Goal: Transaction & Acquisition: Purchase product/service

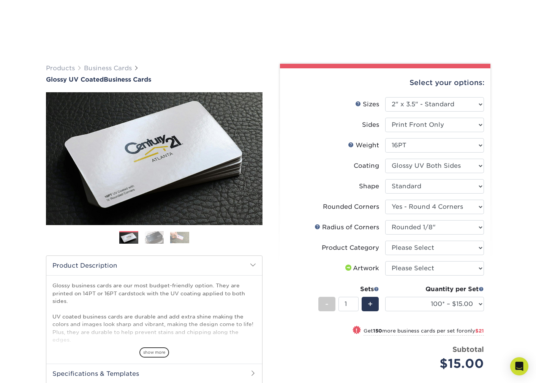
select select "2.00x3.50"
select select "7672df9e-0e0a-464d-8e1f-920c575e4da3"
select select "-1"
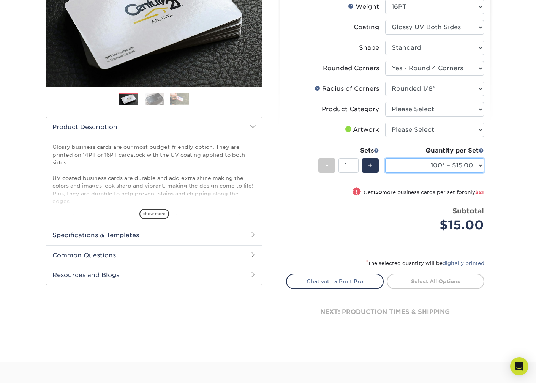
click at [441, 166] on select "100* – $15.00 250* – $36.00 500 – $72.00 1000 – $89.00 2500 – $154.00 5000 – $2…" at bounding box center [434, 165] width 99 height 14
click at [385, 158] on select "100* – $15.00 250* – $36.00 500 – $72.00 1000 – $89.00 2500 – $154.00 5000 – $2…" at bounding box center [434, 165] width 99 height 14
click at [439, 169] on select "100* – $15.00 250* – $36.00 500 – $72.00 1000 – $89.00 2500 – $154.00 5000 – $2…" at bounding box center [434, 165] width 99 height 14
select select "500 – $72.00"
click at [385, 158] on select "100* – $15.00 250* – $36.00 500 – $72.00 1000 – $89.00 2500 – $154.00 5000 – $2…" at bounding box center [434, 165] width 99 height 14
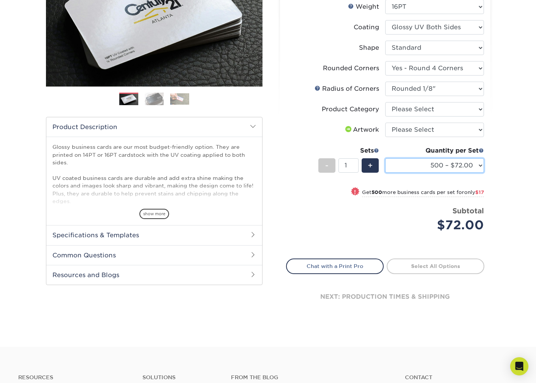
click at [449, 168] on select "100* – $15.00 250* – $36.00 500 – $72.00 1000 – $89.00 2500 – $154.00 5000 – $2…" at bounding box center [434, 165] width 99 height 14
click at [385, 158] on select "100* – $15.00 250* – $36.00 500 – $72.00 1000 – $89.00 2500 – $154.00 5000 – $2…" at bounding box center [434, 165] width 99 height 14
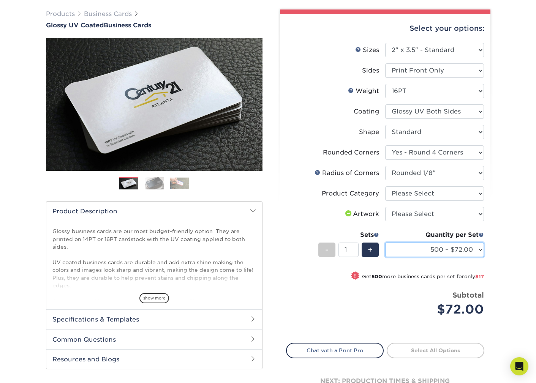
scroll to position [55, 0]
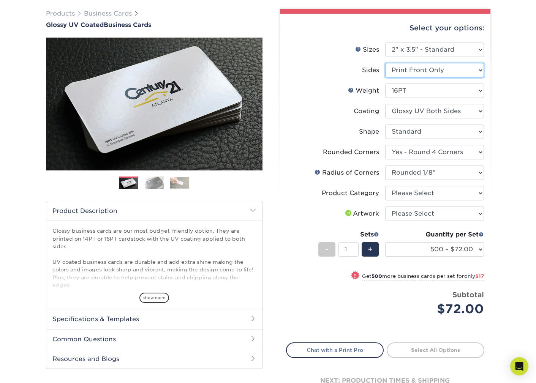
click at [435, 71] on select "Please Select Print Both Sides Print Front Only" at bounding box center [434, 70] width 99 height 14
select select "13abbda7-1d64-4f25-8bb2-c179b224825d"
click at [385, 63] on select "Please Select Print Both Sides Print Front Only" at bounding box center [434, 70] width 99 height 14
select select "-1"
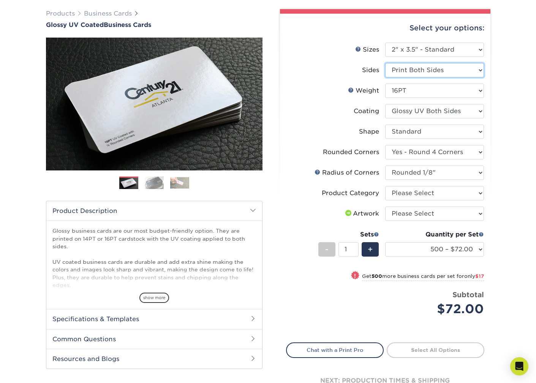
select select
select select "-1"
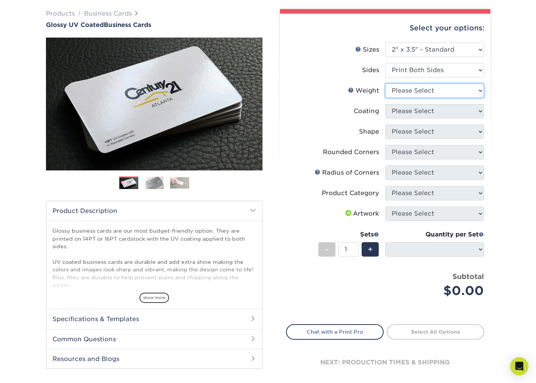
click at [434, 88] on select "Please Select 16PT 14PT" at bounding box center [434, 91] width 99 height 14
select select "16PT"
click at [385, 84] on select "Please Select 16PT 14PT" at bounding box center [434, 91] width 99 height 14
select select
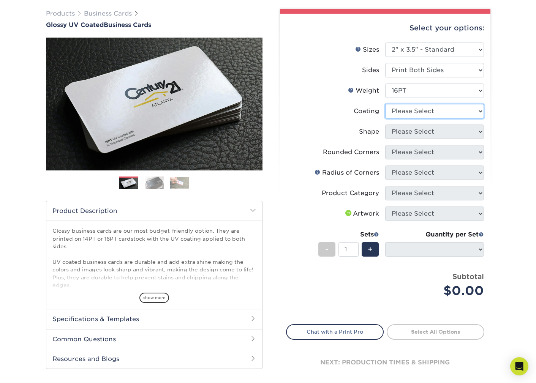
click at [437, 111] on select at bounding box center [434, 111] width 99 height 14
select select "ae367451-b2b8-45df-a344-0f05b6a12993"
click at [385, 104] on select at bounding box center [434, 111] width 99 height 14
select select
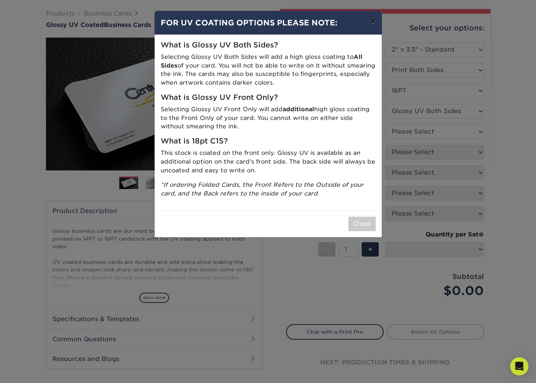
drag, startPoint x: 373, startPoint y: 19, endPoint x: 384, endPoint y: 72, distance: 53.6
click at [373, 20] on button "×" at bounding box center [372, 21] width 17 height 21
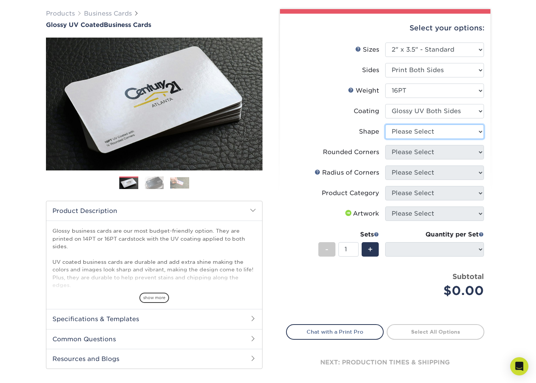
click at [416, 131] on select "Please Select Standard Oval" at bounding box center [434, 132] width 99 height 14
select select "standard"
click at [385, 125] on select "Please Select Standard Oval" at bounding box center [434, 132] width 99 height 14
select select
click at [414, 152] on select "Please Select Yes - Round 2 Corners Yes - Round 4 Corners No" at bounding box center [434, 152] width 99 height 14
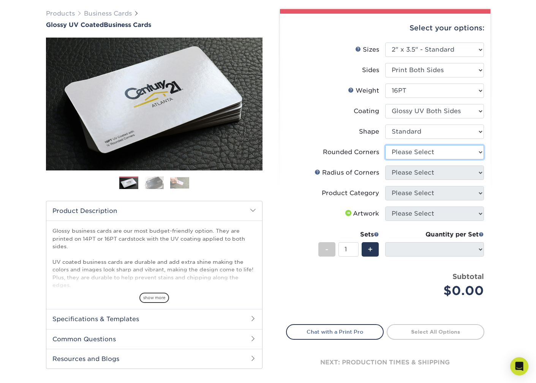
select select "7672df9e-0e0a-464d-8e1f-920c575e4da3"
click at [385, 145] on select "Please Select Yes - Round 2 Corners Yes - Round 4 Corners No" at bounding box center [434, 152] width 99 height 14
select select "-1"
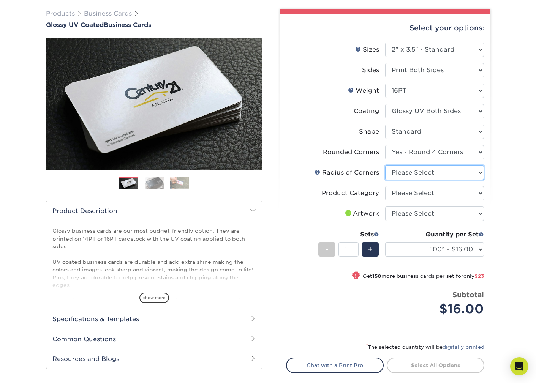
click at [450, 174] on select "Please Select Rounded 1/8" Rounded 1/4"" at bounding box center [434, 173] width 99 height 14
select select "589680c7-ee9a-431b-9d12-d7aeb1386a97"
click at [385, 166] on select "Please Select Rounded 1/8" Rounded 1/4"" at bounding box center [434, 173] width 99 height 14
click at [431, 191] on select "Please Select Business Cards" at bounding box center [434, 193] width 99 height 14
select select "3b5148f1-0588-4f88-a218-97bcfdce65c1"
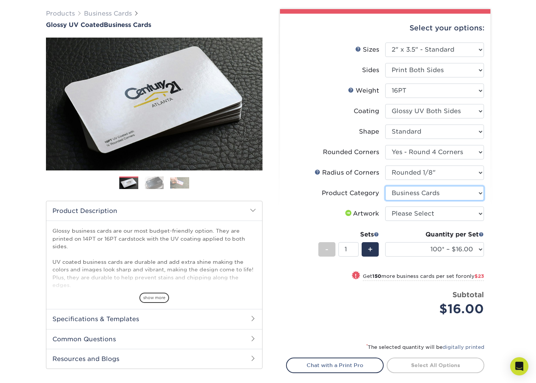
click at [385, 186] on select "Please Select Business Cards" at bounding box center [434, 193] width 99 height 14
click at [415, 214] on select "Please Select I will upload files I need a design - $100" at bounding box center [434, 214] width 99 height 14
select select "upload"
click at [385, 207] on select "Please Select I will upload files I need a design - $100" at bounding box center [434, 214] width 99 height 14
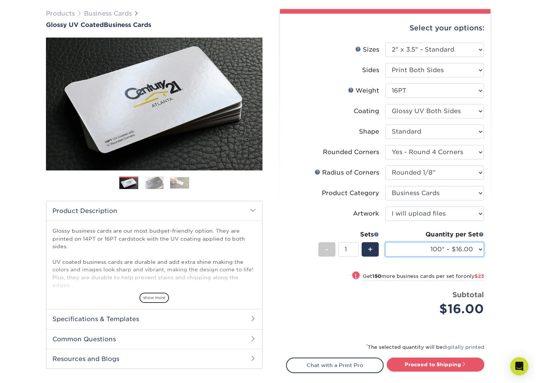
click at [436, 248] on select "100* – $16.00 250* – $39.00 500 – $77.00 1000 – $94.00 2500 – $173.00 5000 – $2…" at bounding box center [434, 249] width 99 height 14
click at [385, 242] on select "100* – $16.00 250* – $39.00 500 – $77.00 1000 – $94.00 2500 – $173.00 5000 – $2…" at bounding box center [434, 249] width 99 height 14
click at [477, 248] on select "100* – $16.00 250* – $39.00 500 – $77.00 1000 – $94.00 2500 – $173.00 5000 – $2…" at bounding box center [434, 249] width 99 height 14
select select "500 – $77.00"
click at [385, 242] on select "100* – $16.00 250* – $39.00 500 – $77.00 1000 – $94.00 2500 – $173.00 5000 – $2…" at bounding box center [434, 249] width 99 height 14
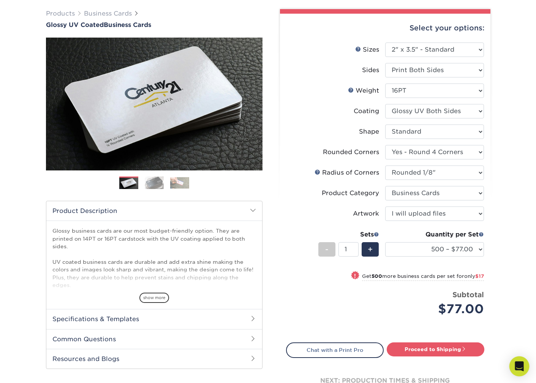
click at [519, 370] on icon "Open Intercom Messenger" at bounding box center [519, 367] width 10 height 10
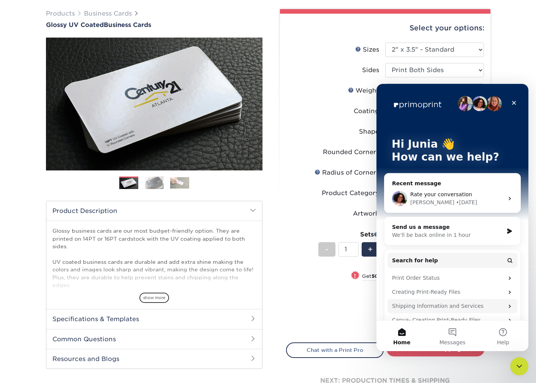
scroll to position [54, 0]
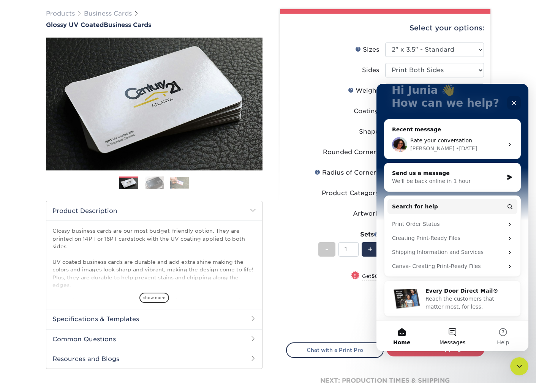
click at [450, 331] on button "Messages" at bounding box center [452, 336] width 51 height 30
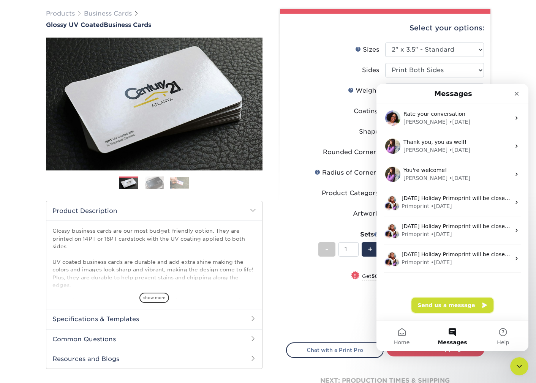
click at [443, 305] on button "Send us a message" at bounding box center [452, 305] width 82 height 15
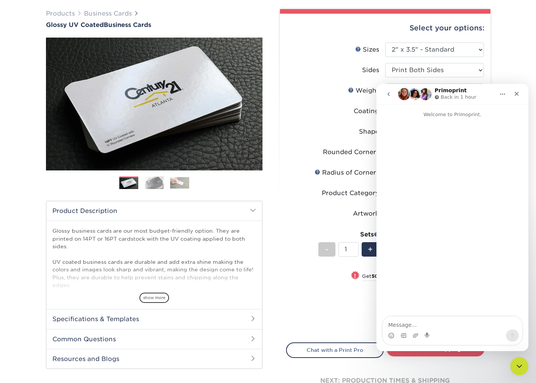
scroll to position [55, 0]
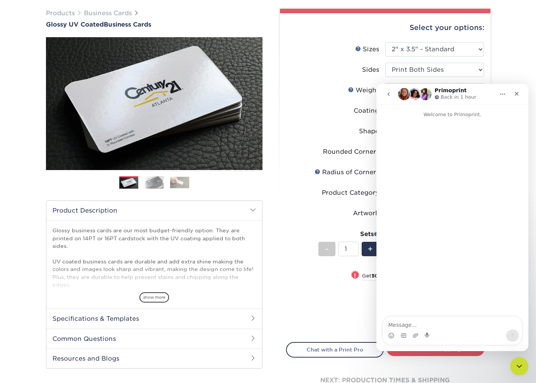
click at [338, 289] on div "Price per set $77.00" at bounding box center [335, 303] width 99 height 29
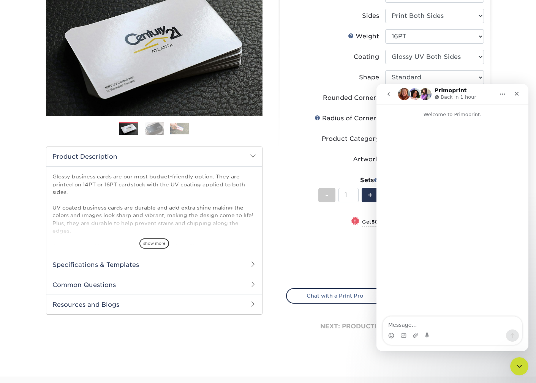
scroll to position [111, 0]
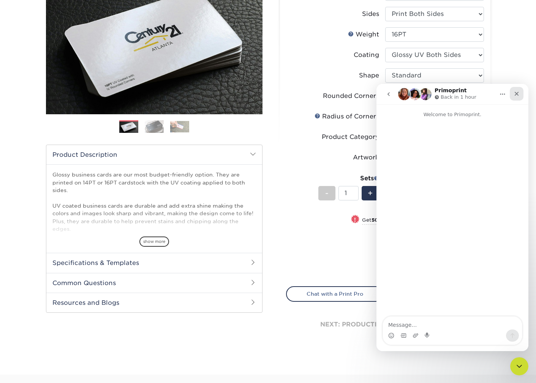
click at [512, 95] on div "Close" at bounding box center [517, 94] width 14 height 14
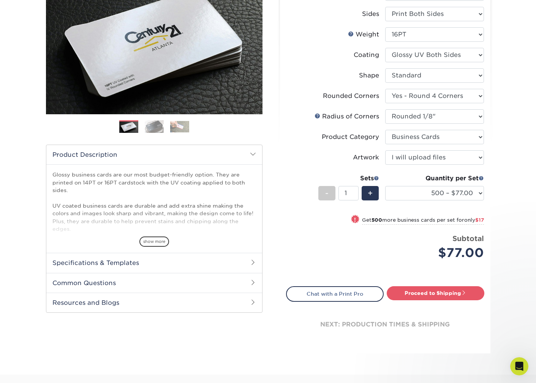
scroll to position [0, 0]
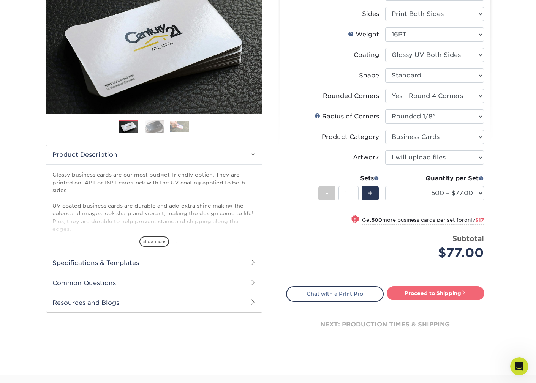
click at [447, 291] on link "Proceed to Shipping" at bounding box center [436, 293] width 98 height 14
type input "Set 1"
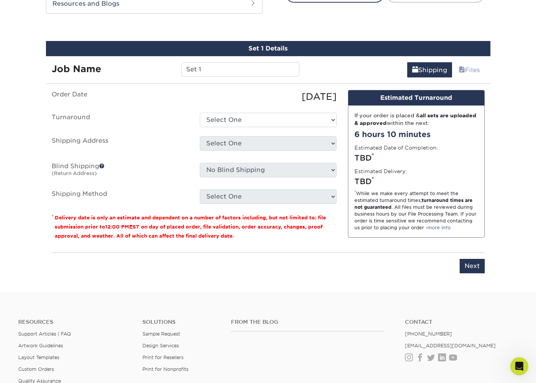
scroll to position [418, 0]
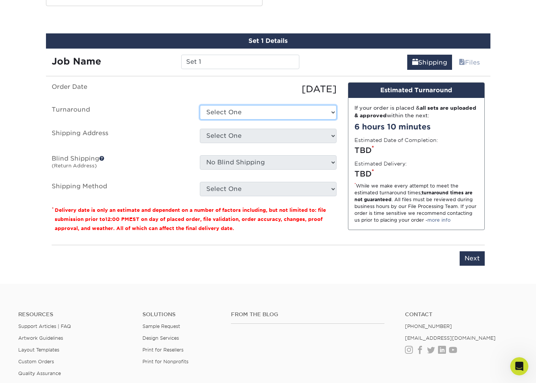
click at [327, 112] on select "Select One 2-4 Business Days 2 Day Next Business Day" at bounding box center [268, 112] width 137 height 14
click at [200, 105] on select "Select One 2-4 Business Days 2 Day Next Business Day" at bounding box center [268, 112] width 137 height 14
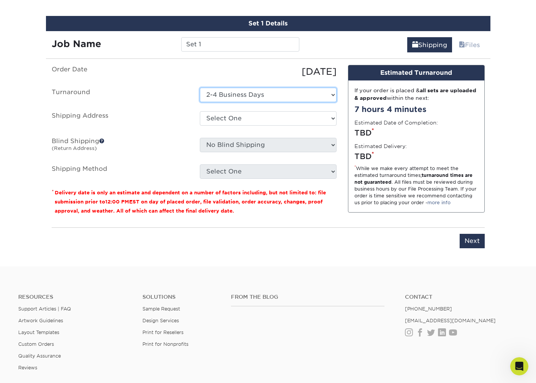
scroll to position [434, 0]
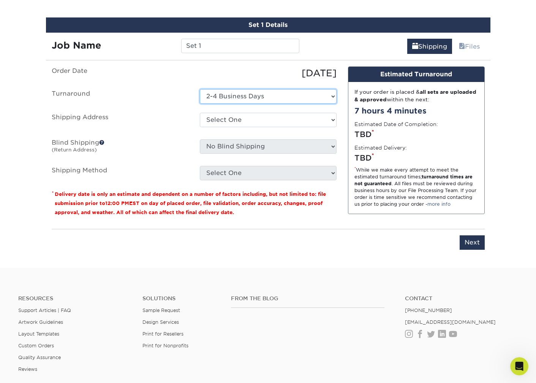
click at [330, 101] on select "Select One 2-4 Business Days 2 Day Next Business Day" at bounding box center [268, 96] width 137 height 14
click at [200, 89] on select "Select One 2-4 Business Days 2 Day Next Business Day" at bounding box center [268, 96] width 137 height 14
click at [327, 96] on select "Select One 2-4 Business Days 2 Day Next Business Day" at bounding box center [268, 96] width 137 height 14
click at [200, 89] on select "Select One 2-4 Business Days 2 Day Next Business Day" at bounding box center [268, 96] width 137 height 14
click at [326, 97] on select "Select One 2-4 Business Days 2 Day Next Business Day" at bounding box center [268, 96] width 137 height 14
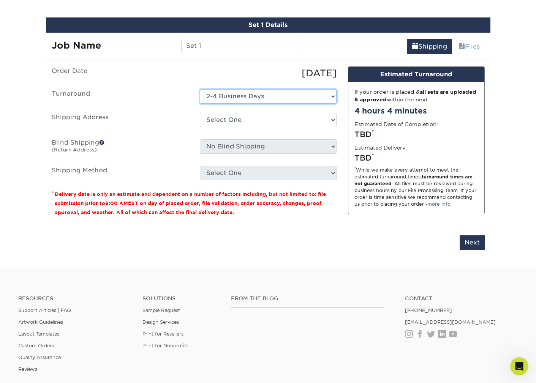
click at [200, 89] on select "Select One 2-4 Business Days 2 Day Next Business Day" at bounding box center [268, 96] width 137 height 14
click at [319, 95] on select "Select One 2-4 Business Days 2 Day Next Business Day" at bounding box center [268, 96] width 137 height 14
select select "b7ea2072-59de-4787-94f8-cfd055b4df7e"
click at [200, 89] on select "Select One 2-4 Business Days 2 Day Next Business Day" at bounding box center [268, 96] width 137 height 14
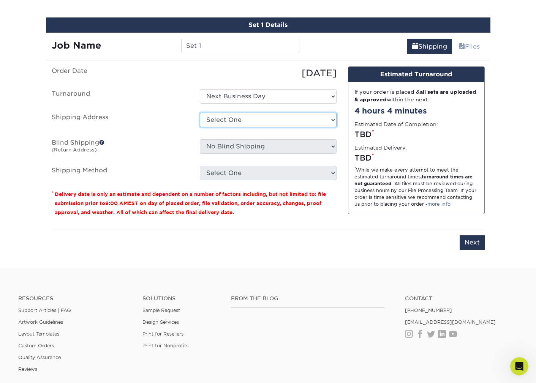
click at [323, 119] on select "Select One + Add New Address - Login" at bounding box center [268, 120] width 137 height 14
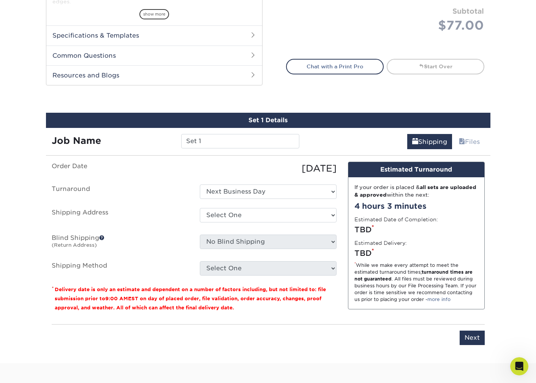
scroll to position [339, 0]
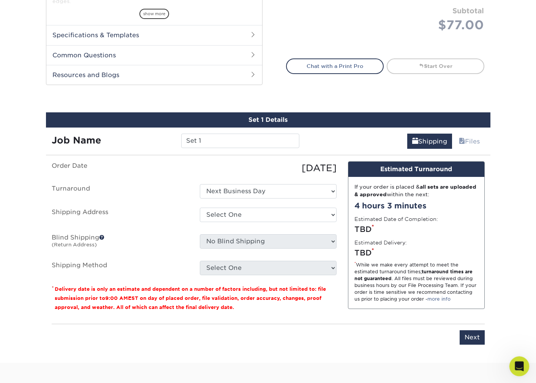
click at [521, 364] on icon "Open Intercom Messenger" at bounding box center [518, 365] width 13 height 13
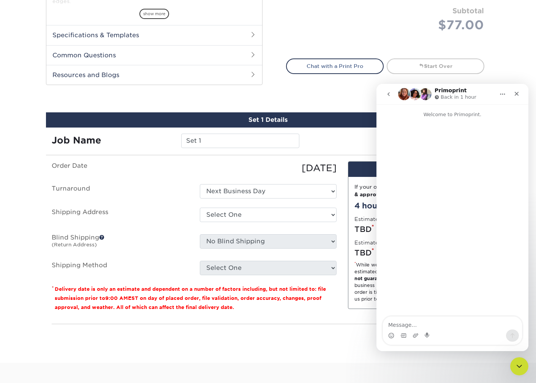
click at [449, 326] on textarea "Message…" at bounding box center [452, 323] width 139 height 13
type textarea "Hello, How much is the shipping please?"
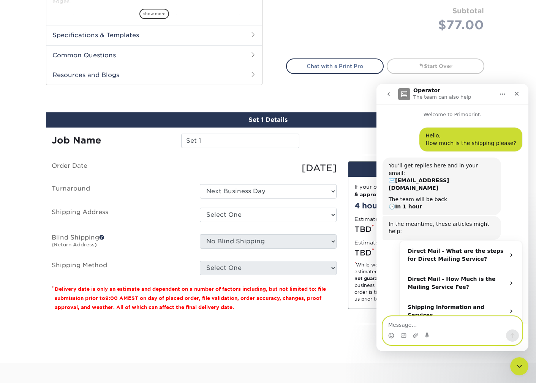
scroll to position [6, 0]
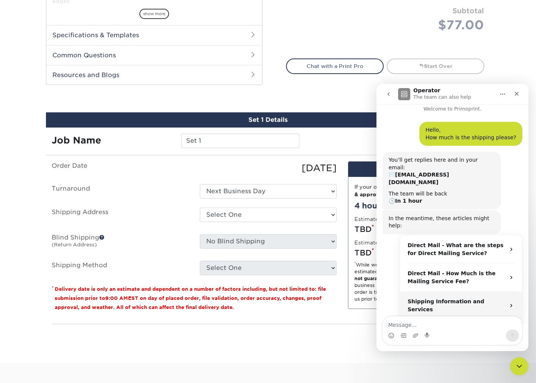
click at [436, 299] on strong "Shipping Information and Services" at bounding box center [446, 306] width 77 height 14
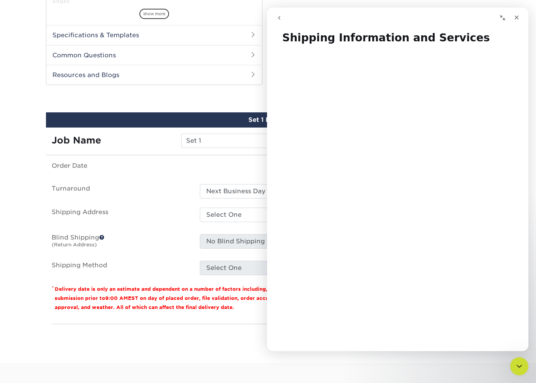
scroll to position [0, 0]
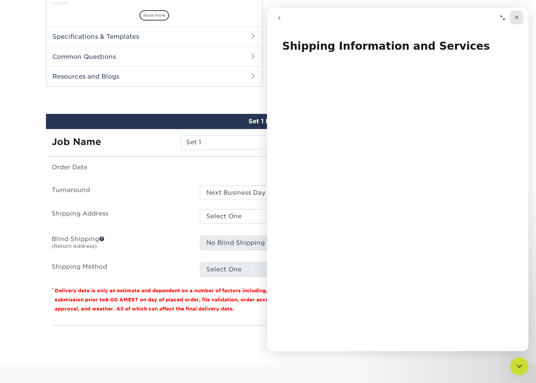
click at [511, 15] on div "Close" at bounding box center [517, 18] width 14 height 14
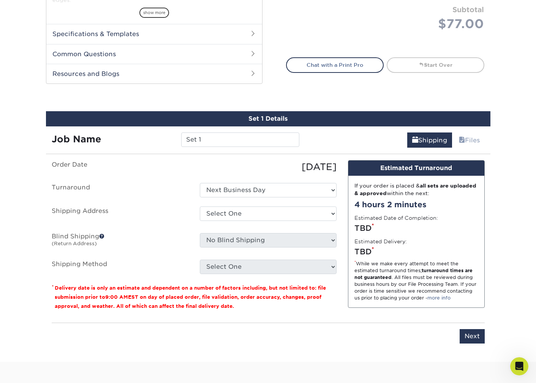
scroll to position [341, 0]
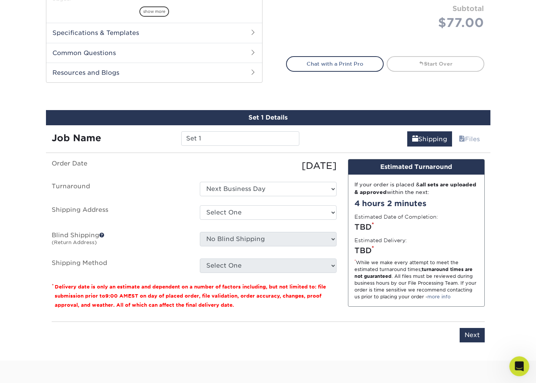
click at [518, 362] on icon "Open Intercom Messenger" at bounding box center [517, 365] width 5 height 6
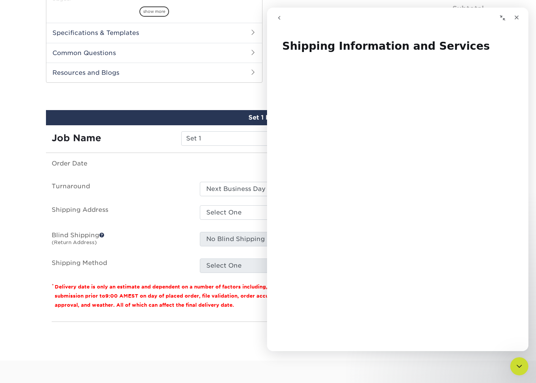
drag, startPoint x: 281, startPoint y: 18, endPoint x: 548, endPoint y: 26, distance: 267.1
click at [281, 18] on icon "go back" at bounding box center [279, 18] width 6 height 6
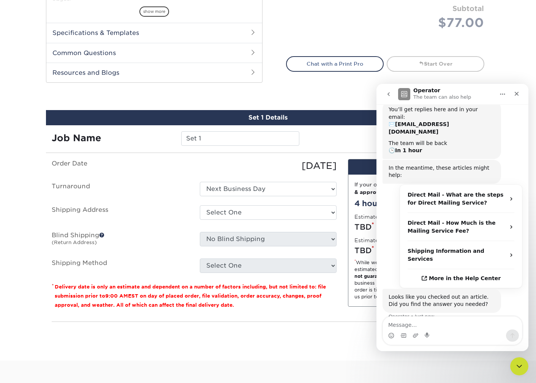
scroll to position [65, 0]
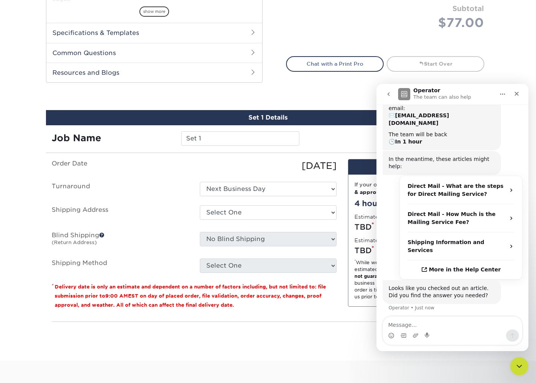
click at [513, 326] on button "No" at bounding box center [509, 333] width 19 height 15
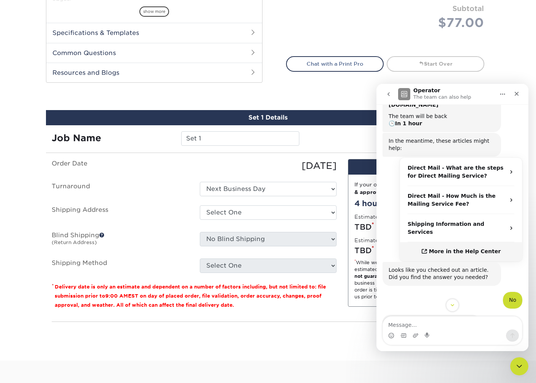
scroll to position [108, 0]
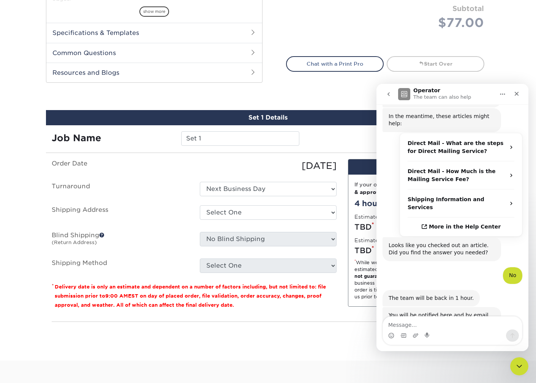
click at [452, 330] on div "Intercom messenger" at bounding box center [452, 336] width 139 height 12
click at [454, 325] on textarea "Message…" at bounding box center [452, 323] width 139 height 13
type textarea "Ok, thanks"
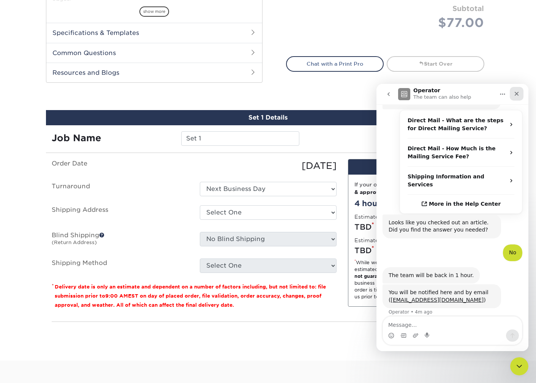
click at [518, 92] on icon "Close" at bounding box center [516, 94] width 6 height 6
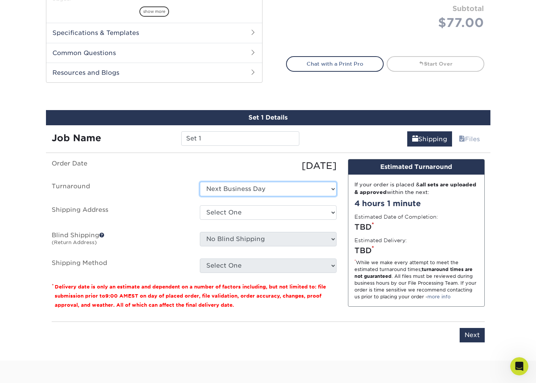
click at [309, 186] on select "Select One 2-4 Business Days 2 Day Next Business Day" at bounding box center [268, 189] width 137 height 14
